Goal: Register for event/course

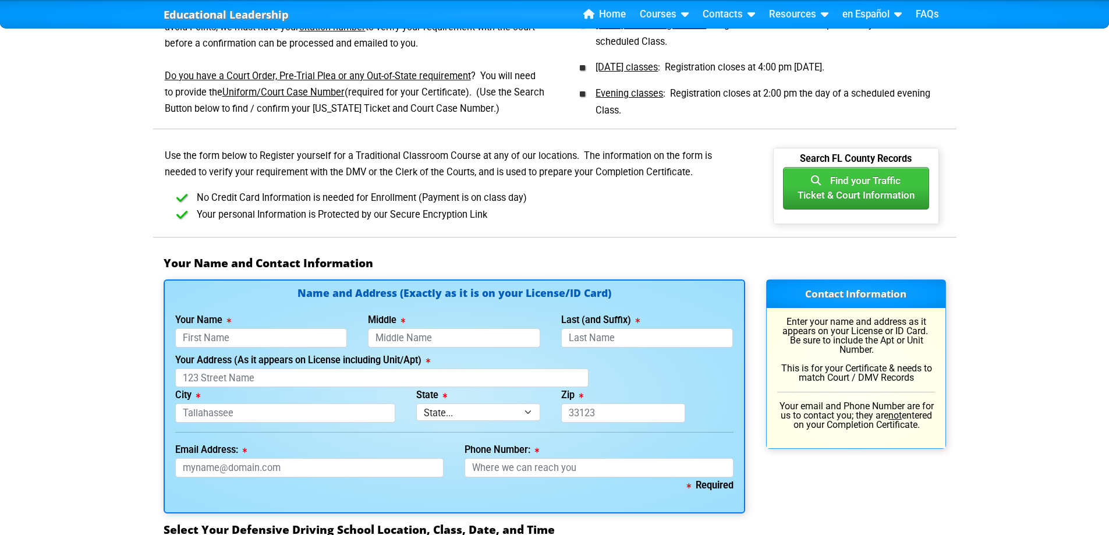
scroll to position [543, 0]
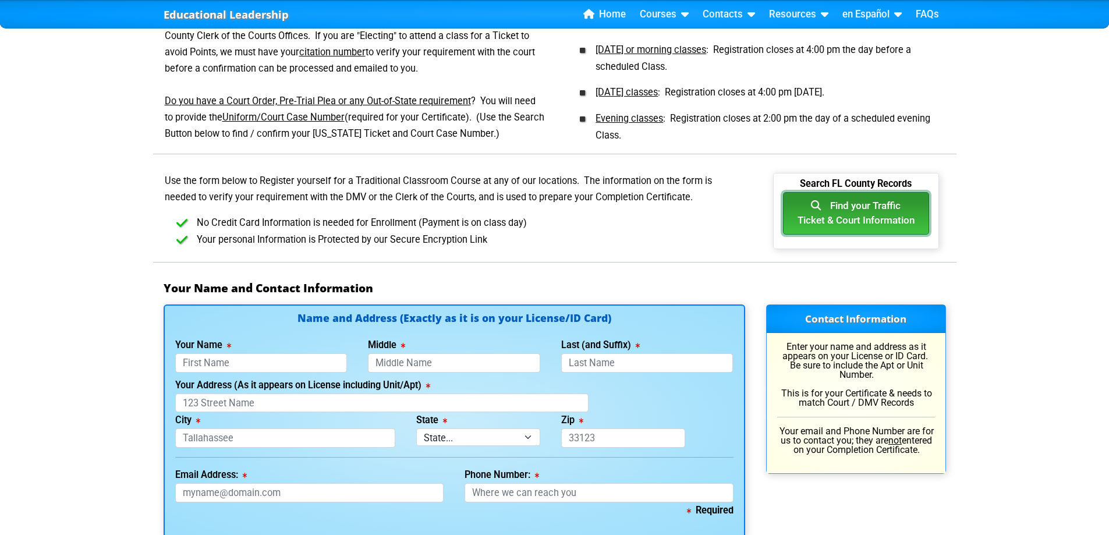
click at [836, 210] on button "Find your Traffic Ticket & Court Information" at bounding box center [856, 213] width 146 height 42
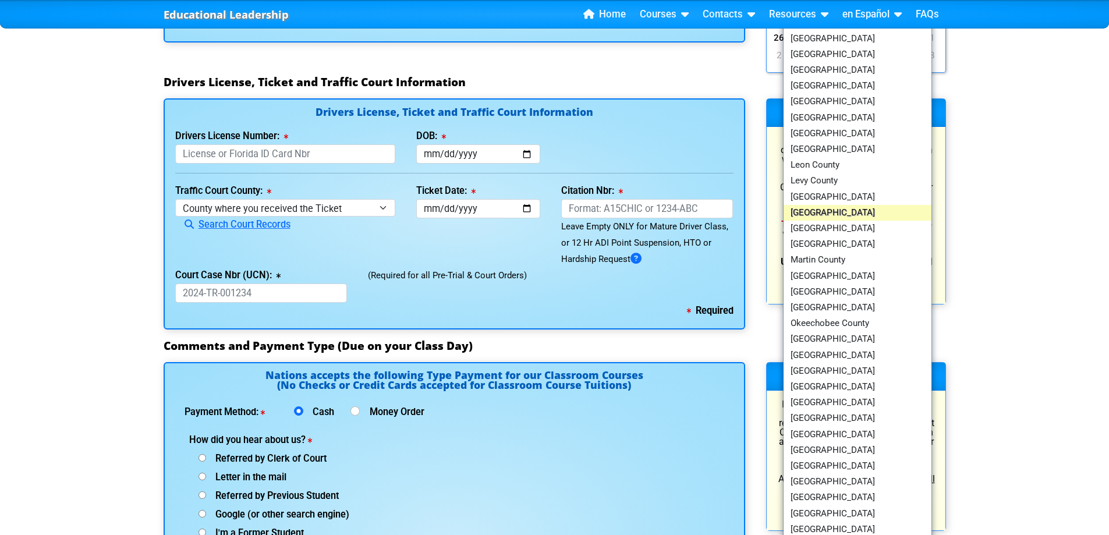
scroll to position [1222, 0]
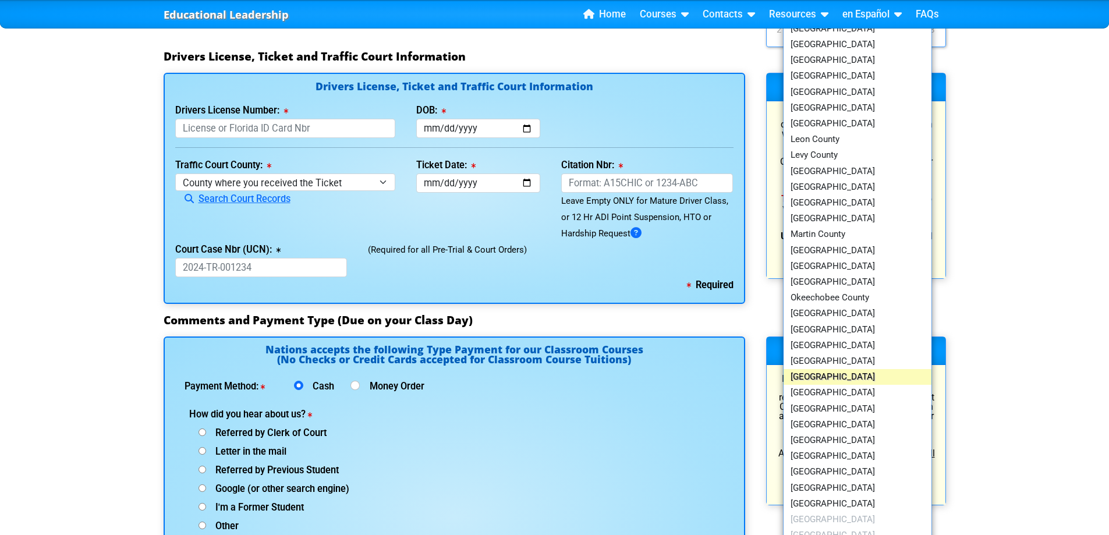
click at [847, 378] on link "[GEOGRAPHIC_DATA]" at bounding box center [857, 377] width 148 height 16
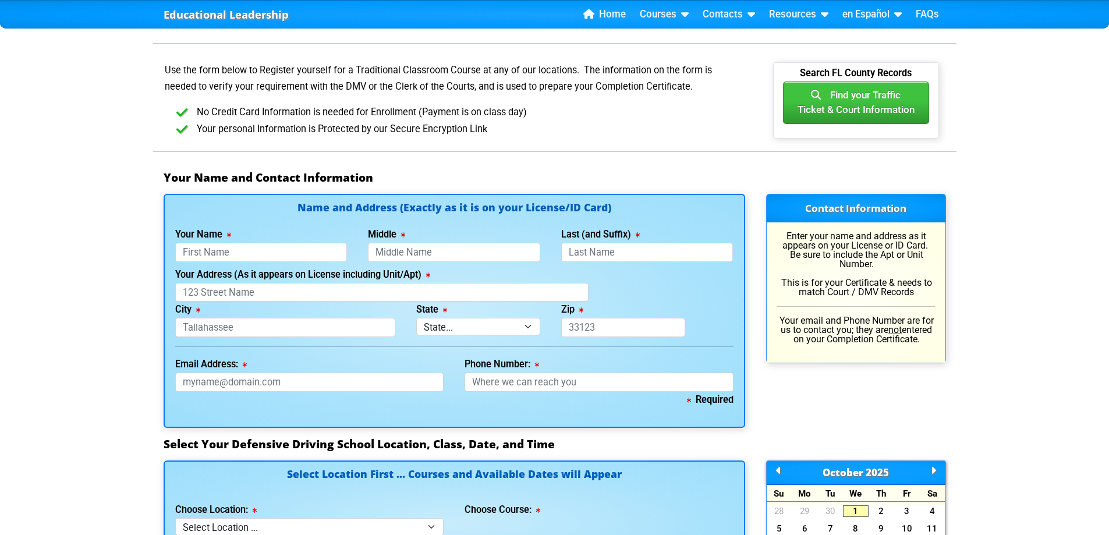
scroll to position [679, 0]
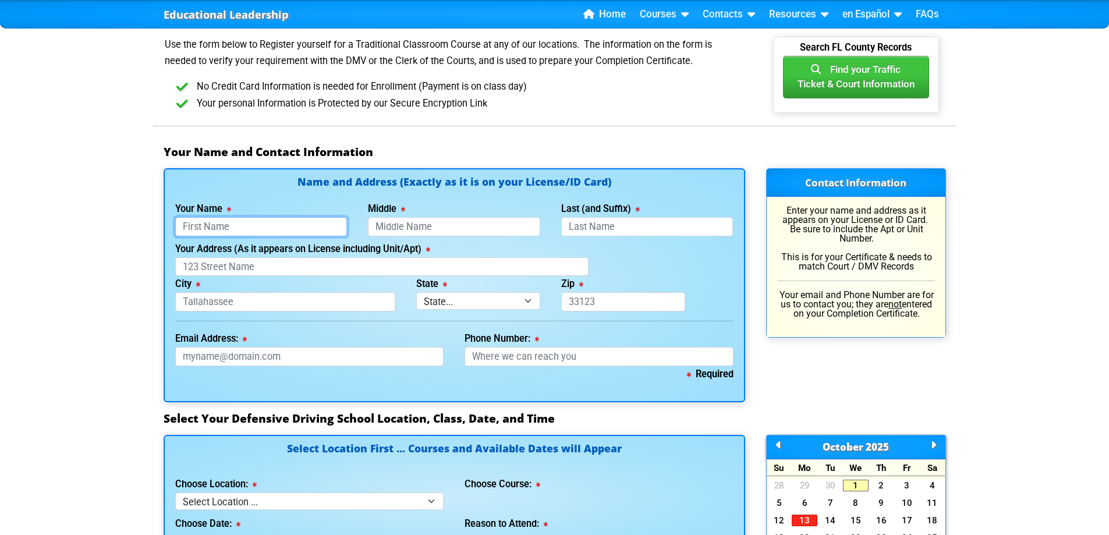
click at [284, 227] on input "Your Name" at bounding box center [261, 226] width 172 height 19
type input "Declan"
click at [409, 222] on input "Middle" at bounding box center [454, 226] width 172 height 19
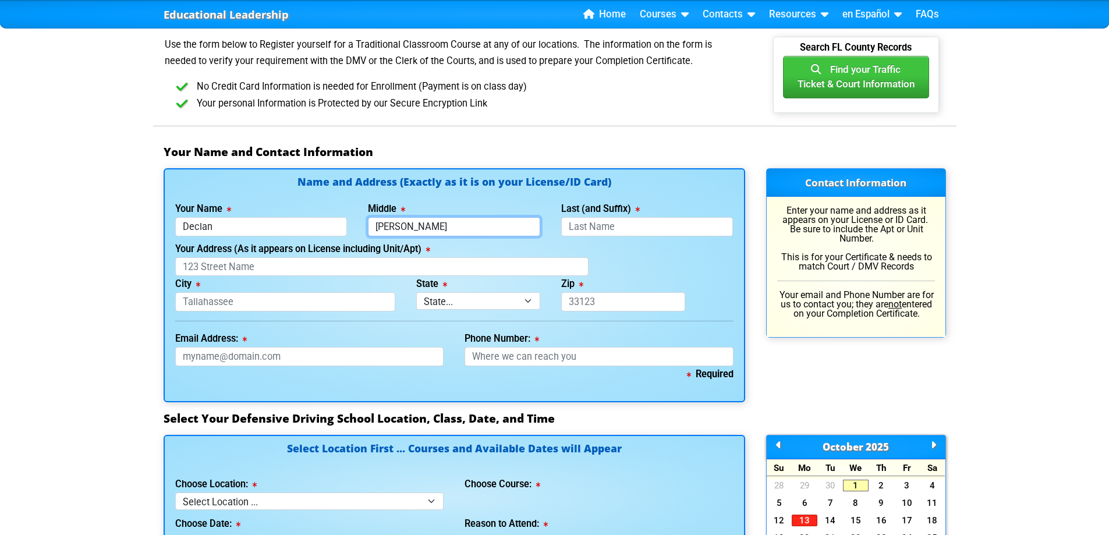
type input "[PERSON_NAME]"
click at [641, 226] on input "Last (and Suffix)" at bounding box center [647, 226] width 172 height 19
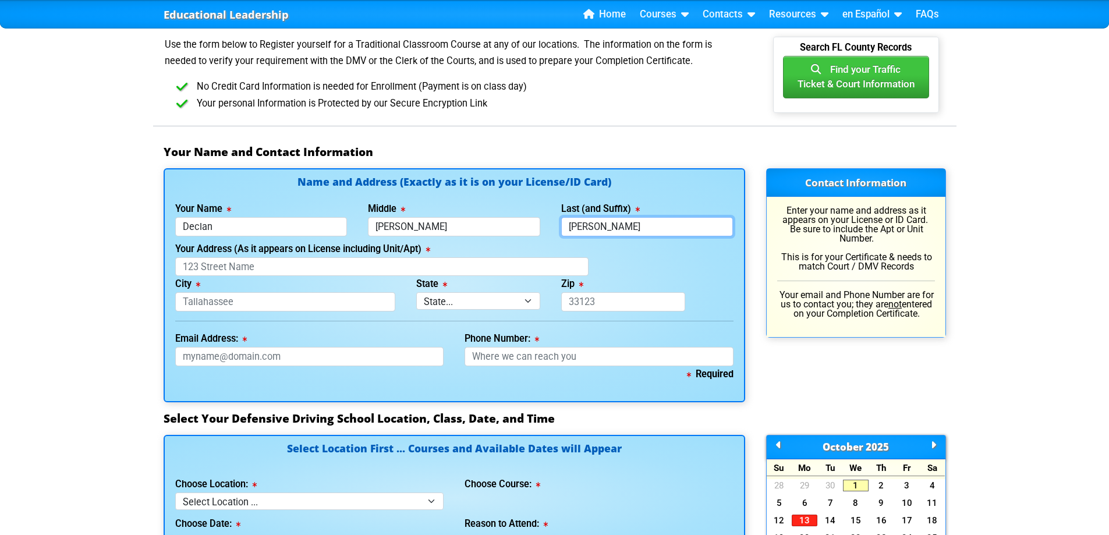
type input "[PERSON_NAME]"
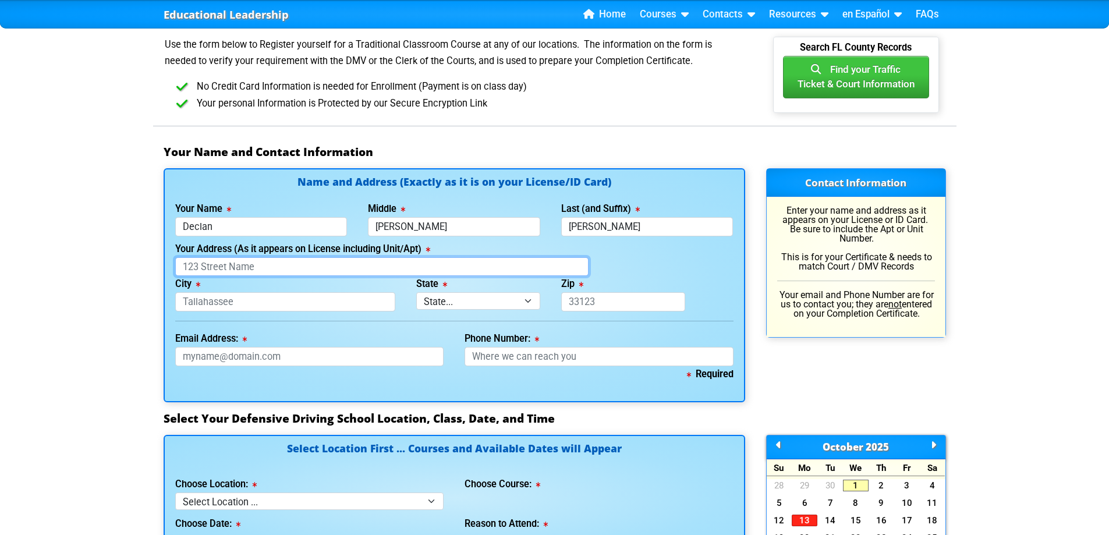
click at [267, 268] on input "Your Address (As it appears on License including Unit/Apt)" at bounding box center [381, 266] width 413 height 19
type input "[STREET_ADDRESS][DATE][PERSON_NAME]"
type input "[GEOGRAPHIC_DATA]"
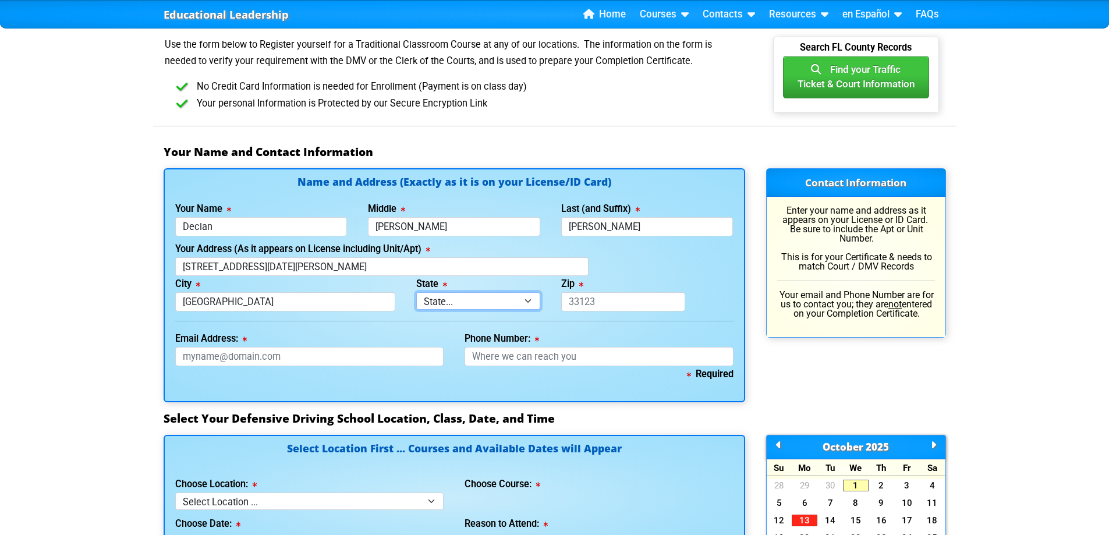
select select "{"fullName":"[US_STATE]","abbreviation":"FL","uniqueId":"1d559909-6cf0-4a4d-848…"
type input "33629"
type input "[EMAIL_ADDRESS][DOMAIN_NAME]"
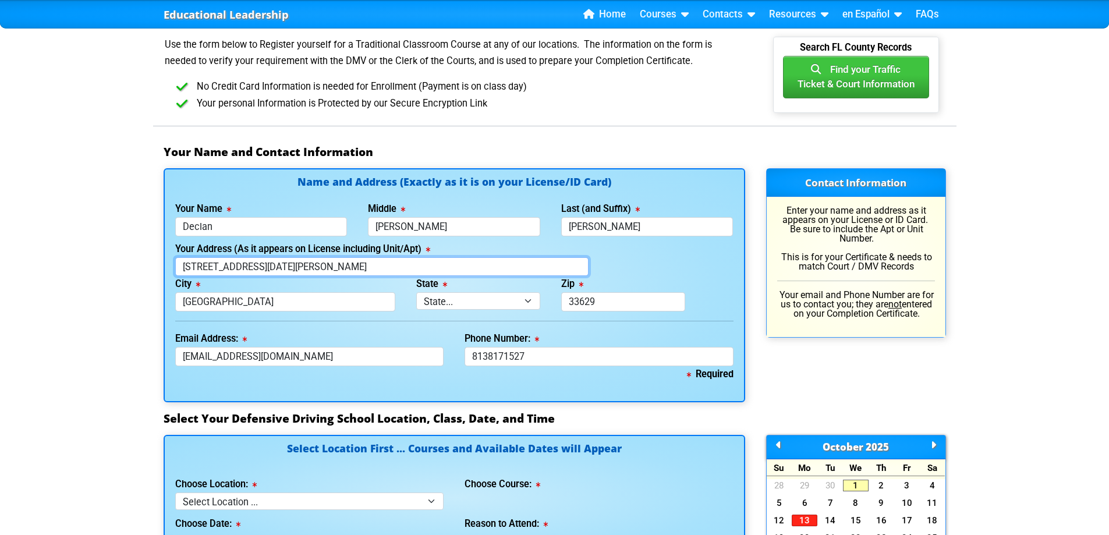
type input "[PHONE_NUMBER]"
click at [269, 304] on input "[GEOGRAPHIC_DATA]" at bounding box center [285, 301] width 221 height 19
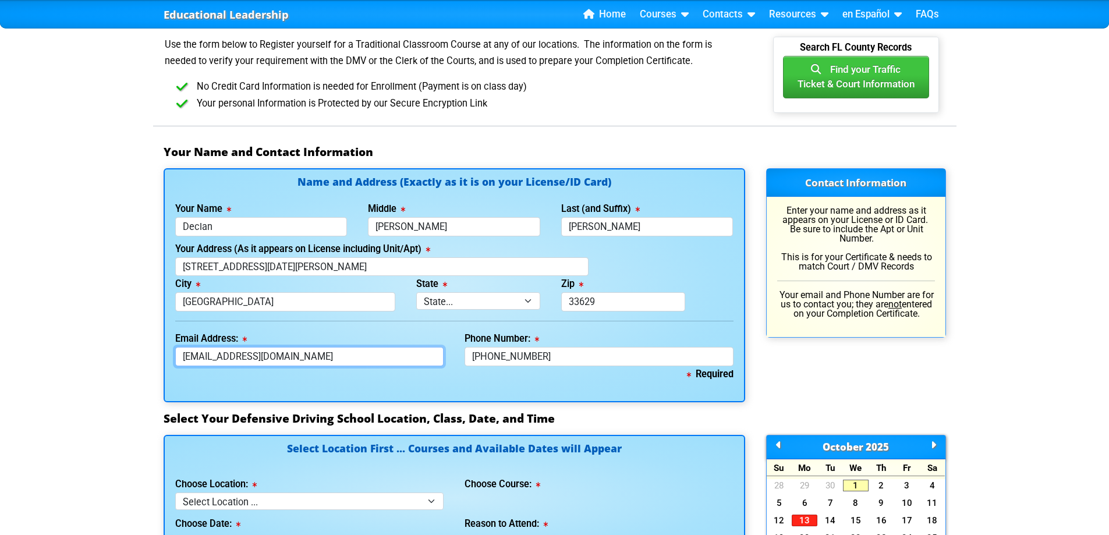
click at [350, 361] on input "[EMAIL_ADDRESS][DOMAIN_NAME]" at bounding box center [309, 356] width 269 height 19
type input "j"
type input "[EMAIL_ADDRESS][DOMAIN_NAME]"
drag, startPoint x: 602, startPoint y: 365, endPoint x: 371, endPoint y: 368, distance: 231.1
click at [371, 368] on div "Name and Address (Exactly as it is on your License/ID Card) Your Name [GEOGRAPH…" at bounding box center [454, 284] width 581 height 233
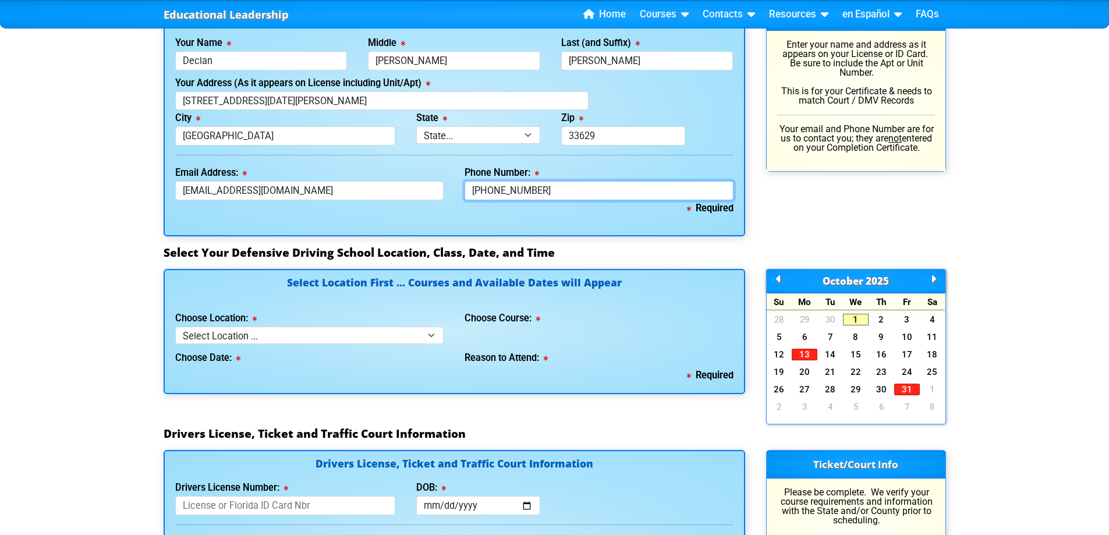
scroll to position [950, 0]
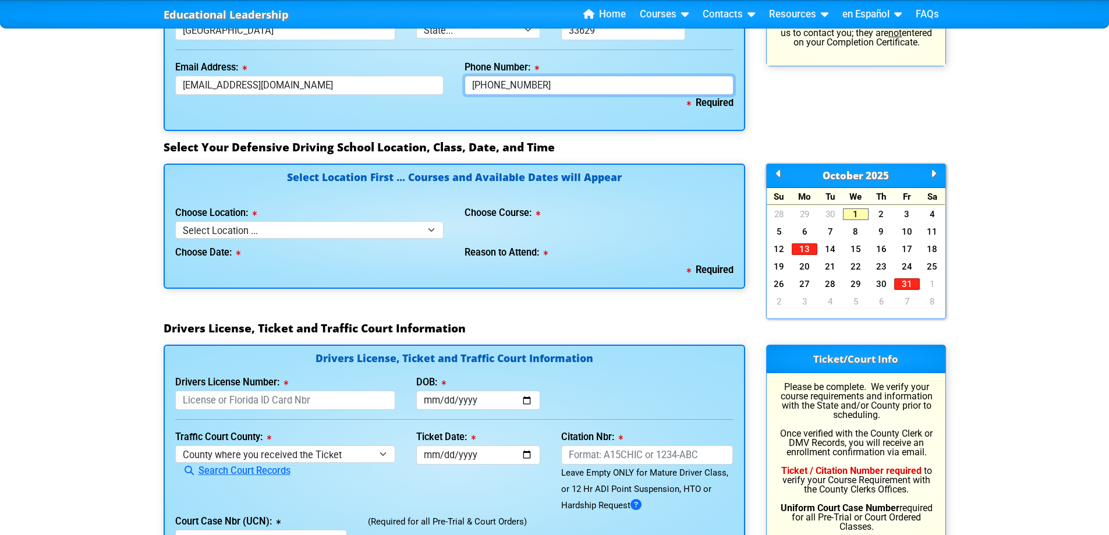
type input "[PHONE_NUMBER]"
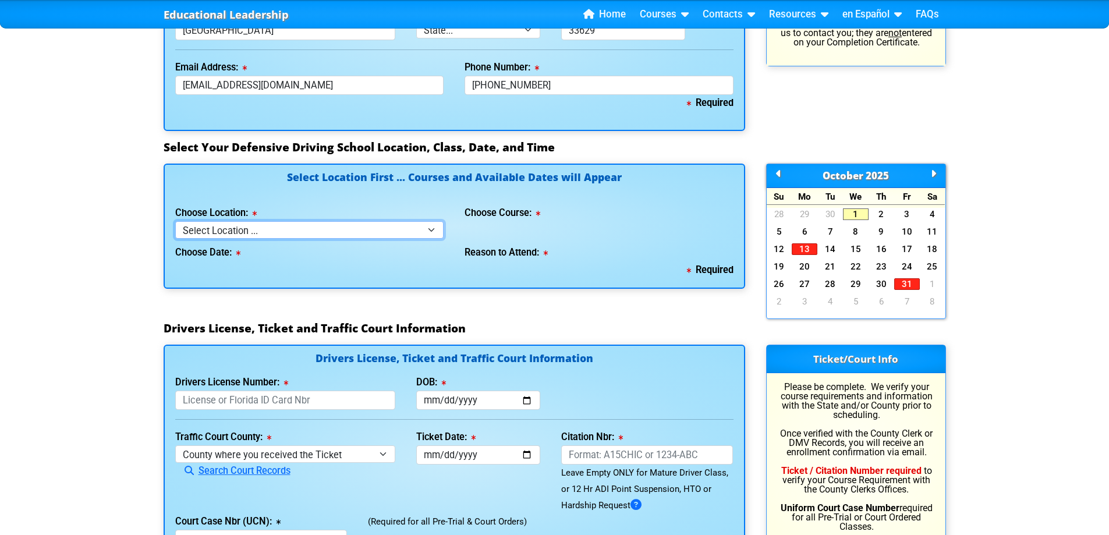
click at [260, 233] on select "Select Location ... Tampa Orlando Kissimmee [GEOGRAPHIC_DATA] - en español [GEO…" at bounding box center [309, 229] width 269 height 17
select select "2"
click at [175, 221] on select "Select Location ... Tampa Orlando Kissimmee [GEOGRAPHIC_DATA] - en español [GEO…" at bounding box center [309, 229] width 269 height 17
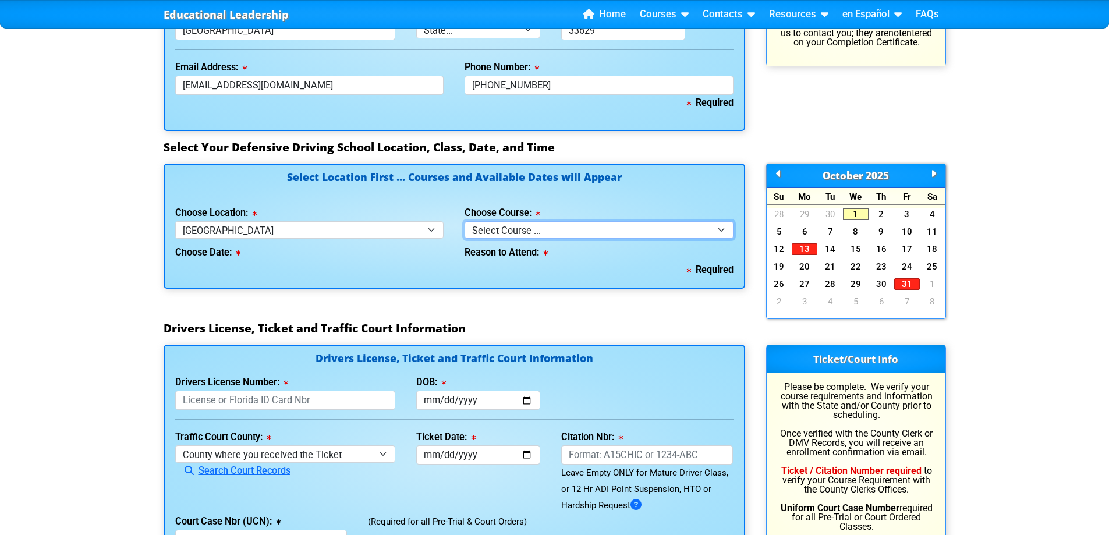
click at [617, 232] on select "Select Course ... 4 Hour BDI Class (Basic Course & TCAC) 4 Hour Under 25 Class …" at bounding box center [598, 229] width 269 height 17
select select "4"
click at [464, 221] on select "Select Course ... 4 Hour BDI Class (Basic Course & TCAC) 4 Hour Under 25 Class …" at bounding box center [598, 229] width 269 height 17
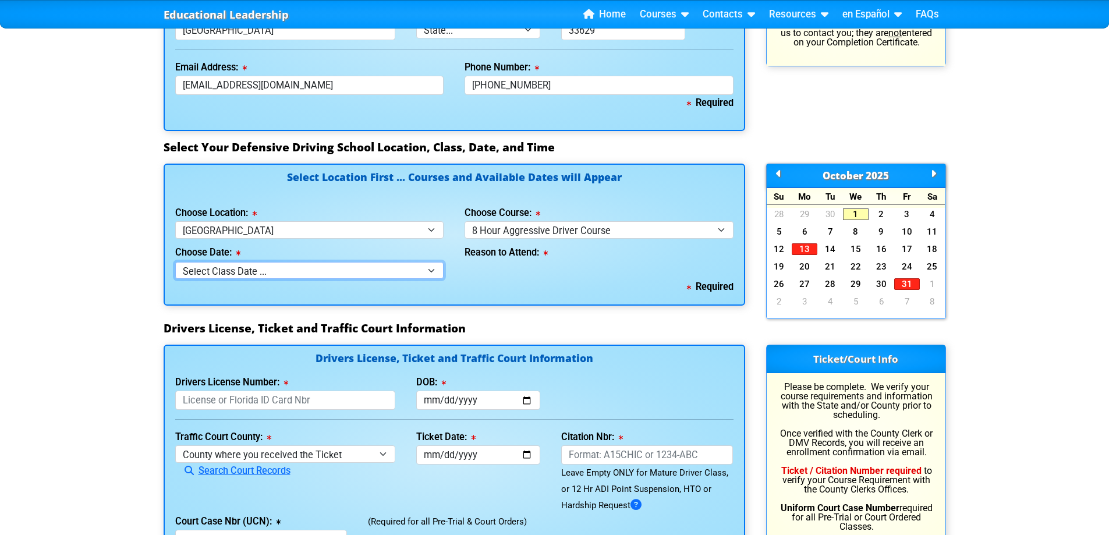
click at [296, 267] on select "Select Class Date ... [DATE] -- ([DATE] from 8:30am-5:30pm) [DATE] -- ([DATE] f…" at bounding box center [309, 270] width 269 height 17
select select "[DATE], 6"
click at [175, 262] on select "Select Class Date ... [DATE] -- ([DATE] from 8:30am-5:30pm) [DATE] -- ([DATE] f…" at bounding box center [309, 270] width 269 height 17
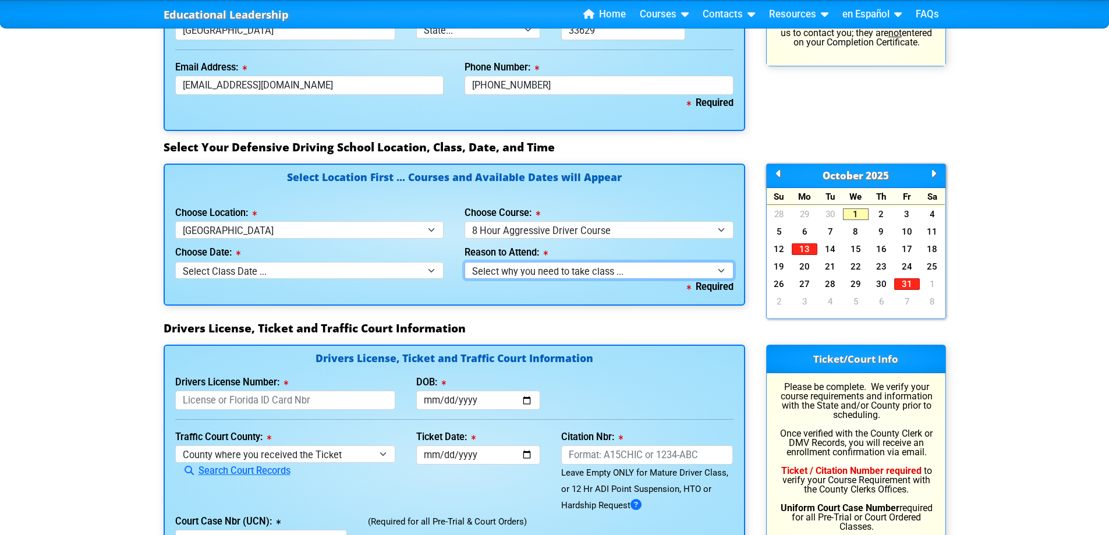
click at [555, 268] on select "Select why you need to take class ... Court Order - 8 Hour Aggressive Driver Co…" at bounding box center [598, 270] width 269 height 17
select select "8 Hour Aggressive Driver - Pre-Trial"
click at [464, 262] on select "Select why you need to take class ... Court Order - 8 Hour Aggressive Driver Co…" at bounding box center [598, 270] width 269 height 17
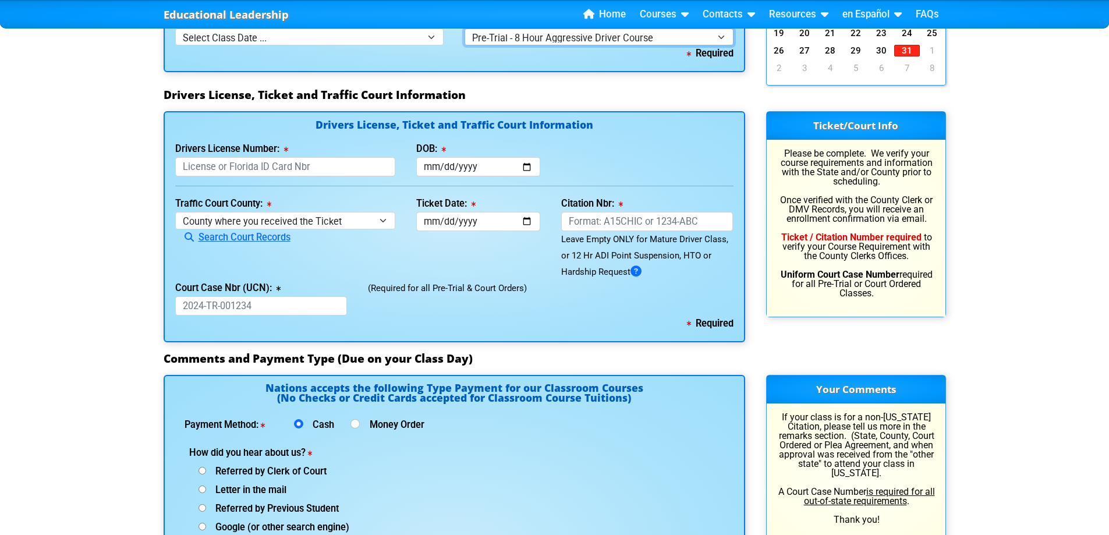
scroll to position [1222, 0]
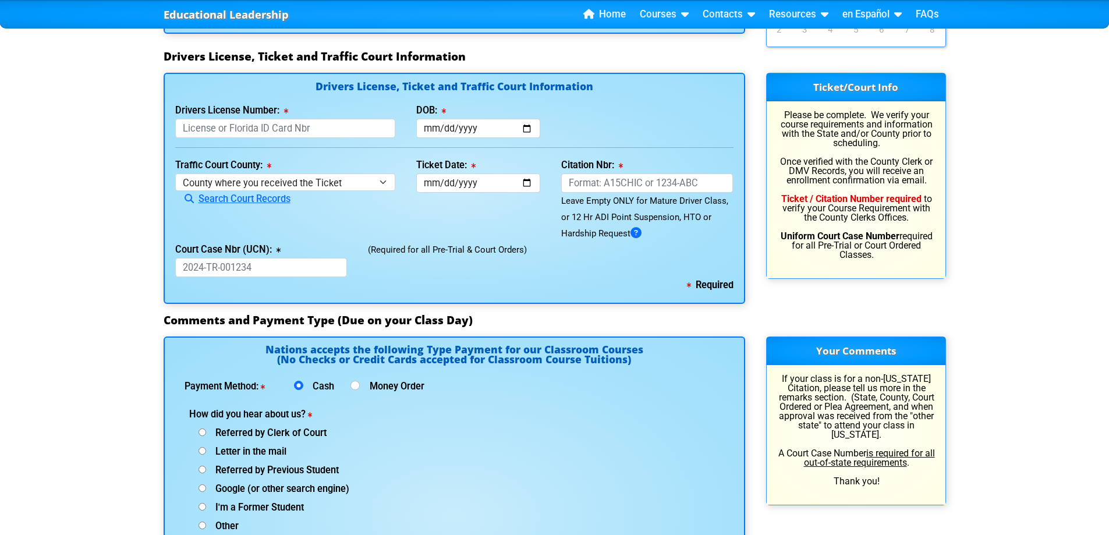
click at [283, 139] on div "Drivers License, Ticket and Traffic Court Information Drivers License Number: T…" at bounding box center [454, 188] width 581 height 231
click at [284, 137] on input "Drivers License Number:" at bounding box center [285, 128] width 221 height 19
type input "s"
type input "S163170071760"
click at [460, 126] on input "DOB:" at bounding box center [478, 128] width 124 height 19
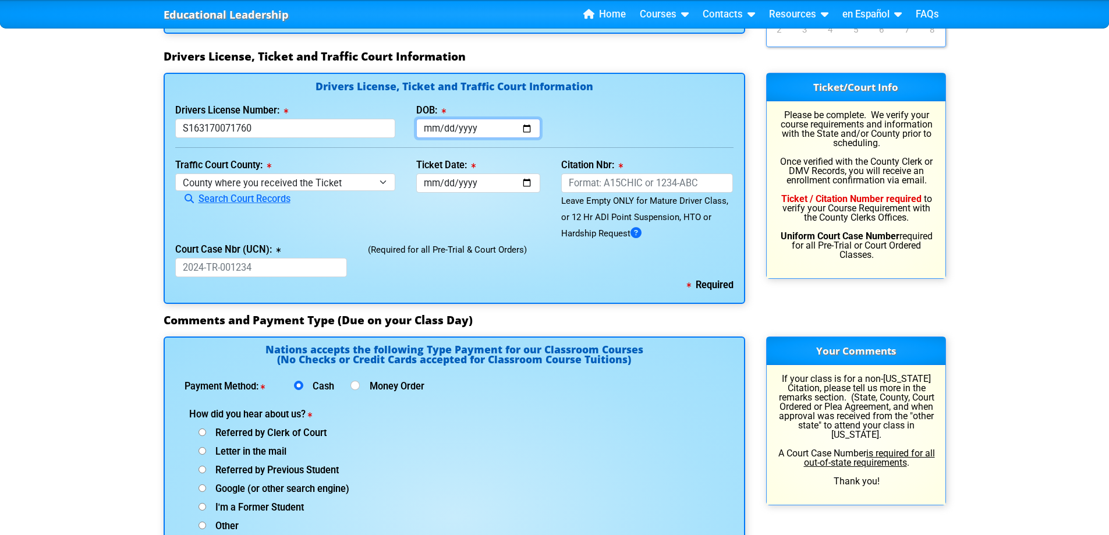
click at [443, 125] on input "DOB:" at bounding box center [478, 128] width 124 height 19
click at [530, 130] on input "DOB:" at bounding box center [478, 128] width 124 height 19
type input "[DATE]"
click at [279, 184] on select "County where you received the Ticket Out of State Out of State - [US_STATE] Out…" at bounding box center [285, 181] width 221 height 17
select select "{"countyName":"Pinellas","state":"[US_STATE]","uniqueId":"7c9cc234-d9fd-4e38-bf…"
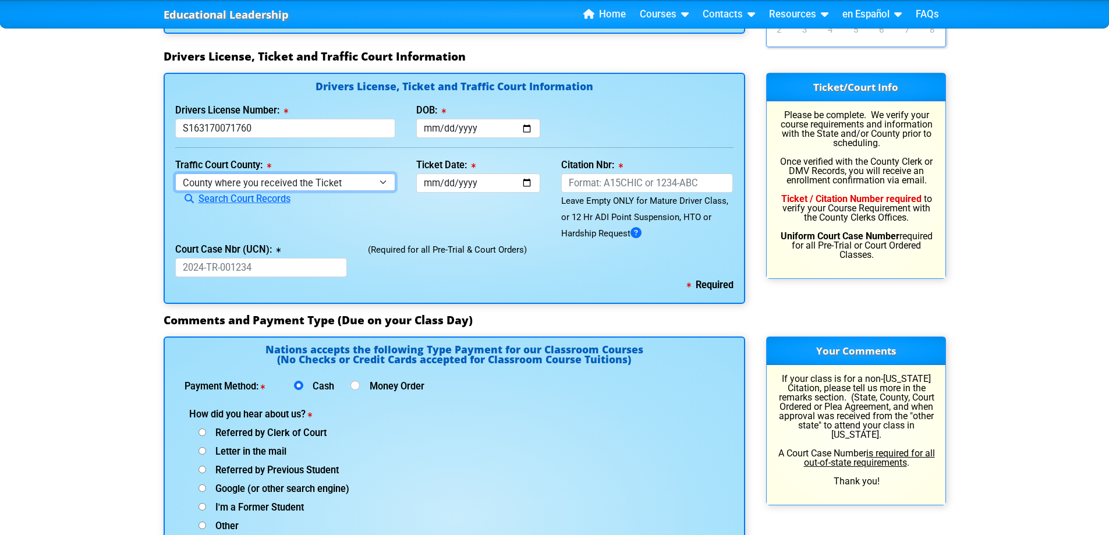
click at [175, 173] on select "County where you received the Ticket Out of State Out of State - [US_STATE] Out…" at bounding box center [285, 181] width 221 height 17
click at [524, 181] on input "Ticket Date:" at bounding box center [478, 182] width 124 height 19
drag, startPoint x: 480, startPoint y: 177, endPoint x: 487, endPoint y: 179, distance: 6.5
click at [480, 177] on input "[DATE]" at bounding box center [478, 182] width 124 height 19
click at [482, 183] on input "[DATE]" at bounding box center [478, 182] width 124 height 19
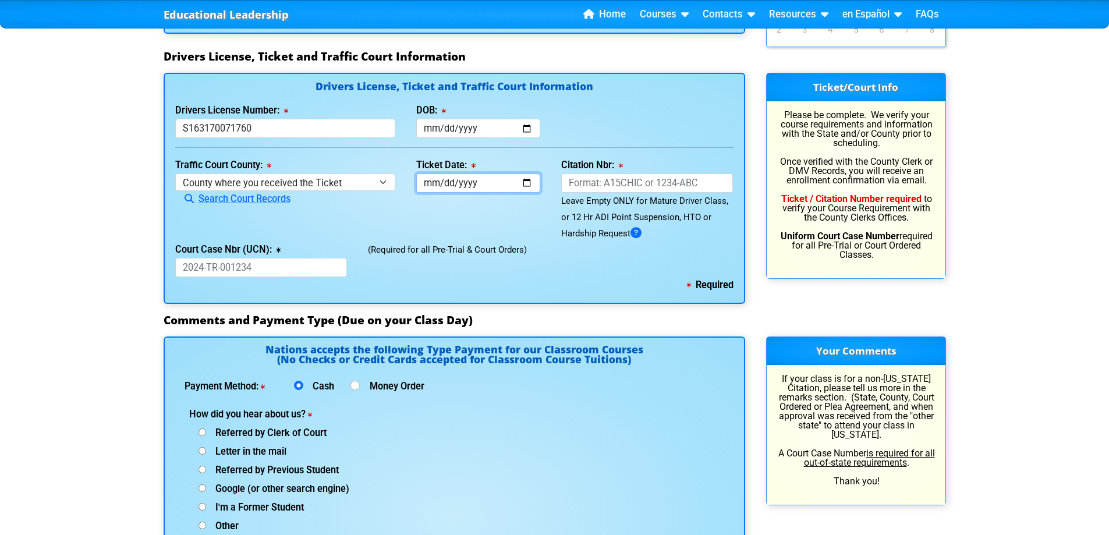
click at [527, 189] on input "[DATE]" at bounding box center [478, 182] width 124 height 19
type input "[DATE]"
click at [619, 184] on input "Citation Nbr:" at bounding box center [647, 182] width 172 height 19
type input "ALN87GE"
click at [245, 267] on input "Court Case Nbr (UCN):" at bounding box center [261, 267] width 172 height 19
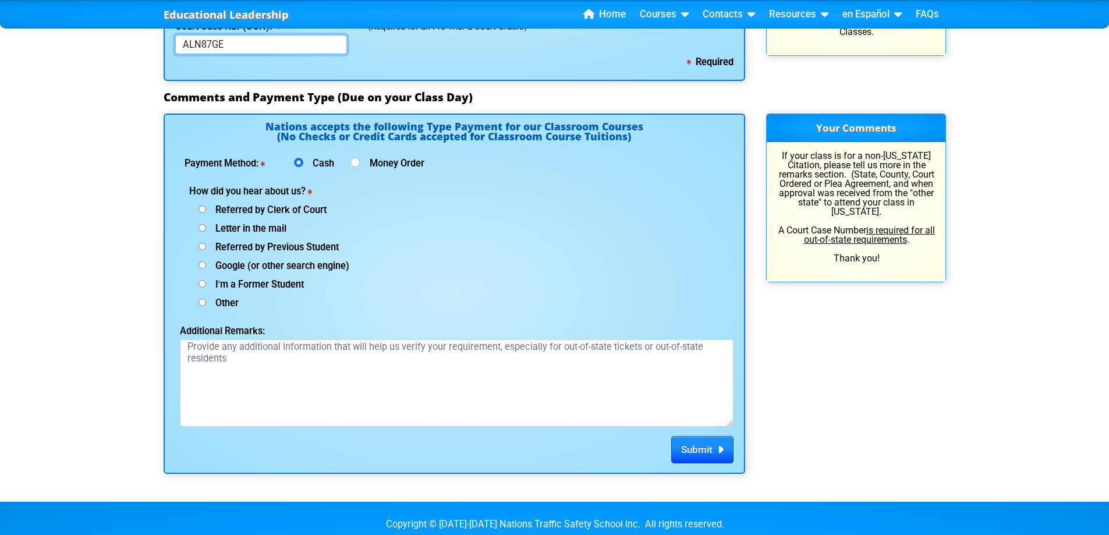
scroll to position [1358, 0]
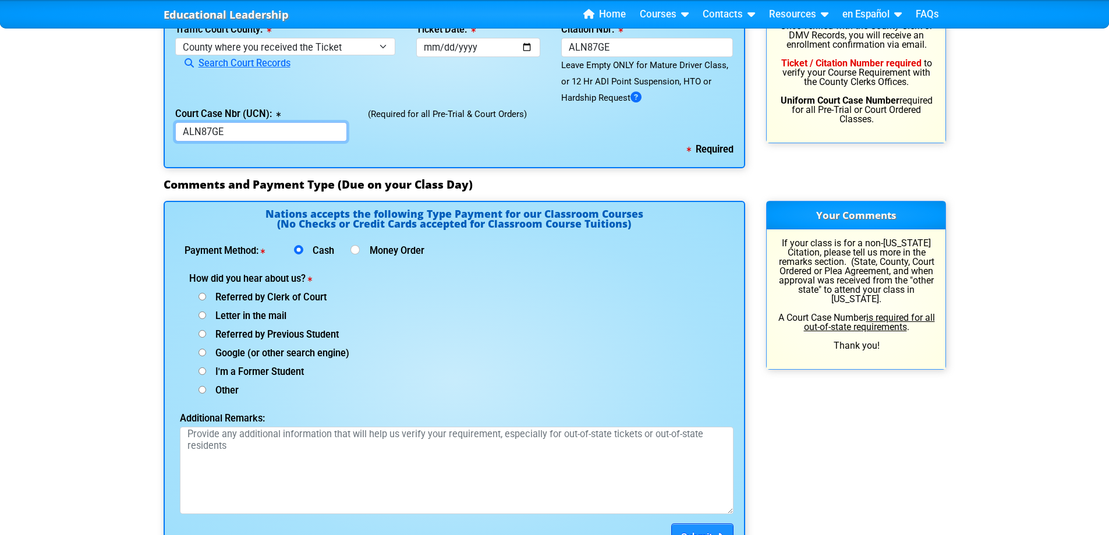
type input "ALN87GE"
click at [201, 388] on input "Other (specify below)" at bounding box center [202, 390] width 8 height 8
radio input "true"
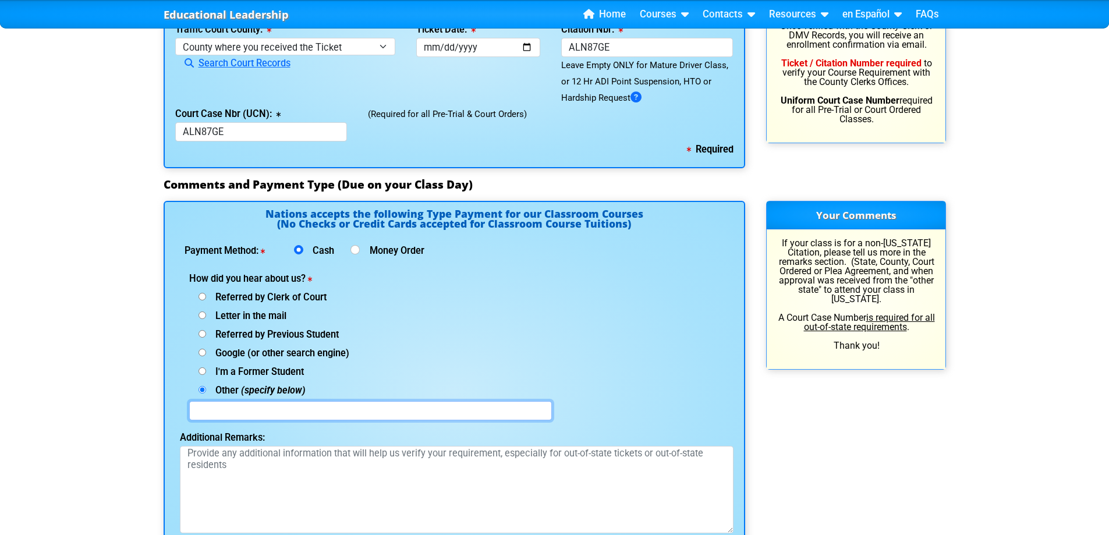
click at [310, 414] on input "text" at bounding box center [370, 410] width 363 height 19
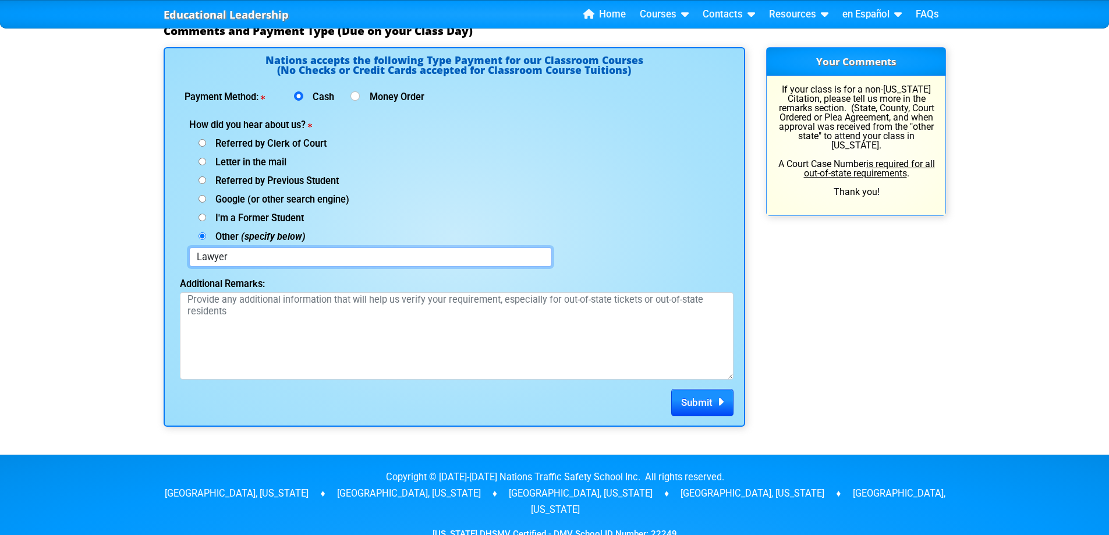
scroll to position [1629, 0]
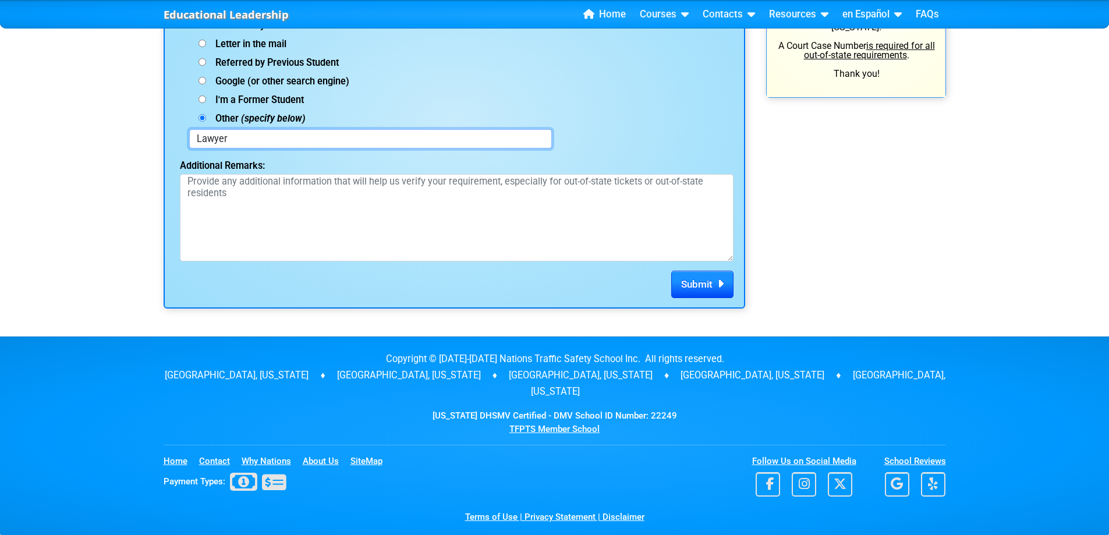
type input "Lawyer"
click at [301, 287] on div "Submit There are errors. Please check the form for messages." at bounding box center [454, 279] width 558 height 37
click at [696, 295] on button "Submit" at bounding box center [702, 285] width 62 height 28
